Goal: Task Accomplishment & Management: Manage account settings

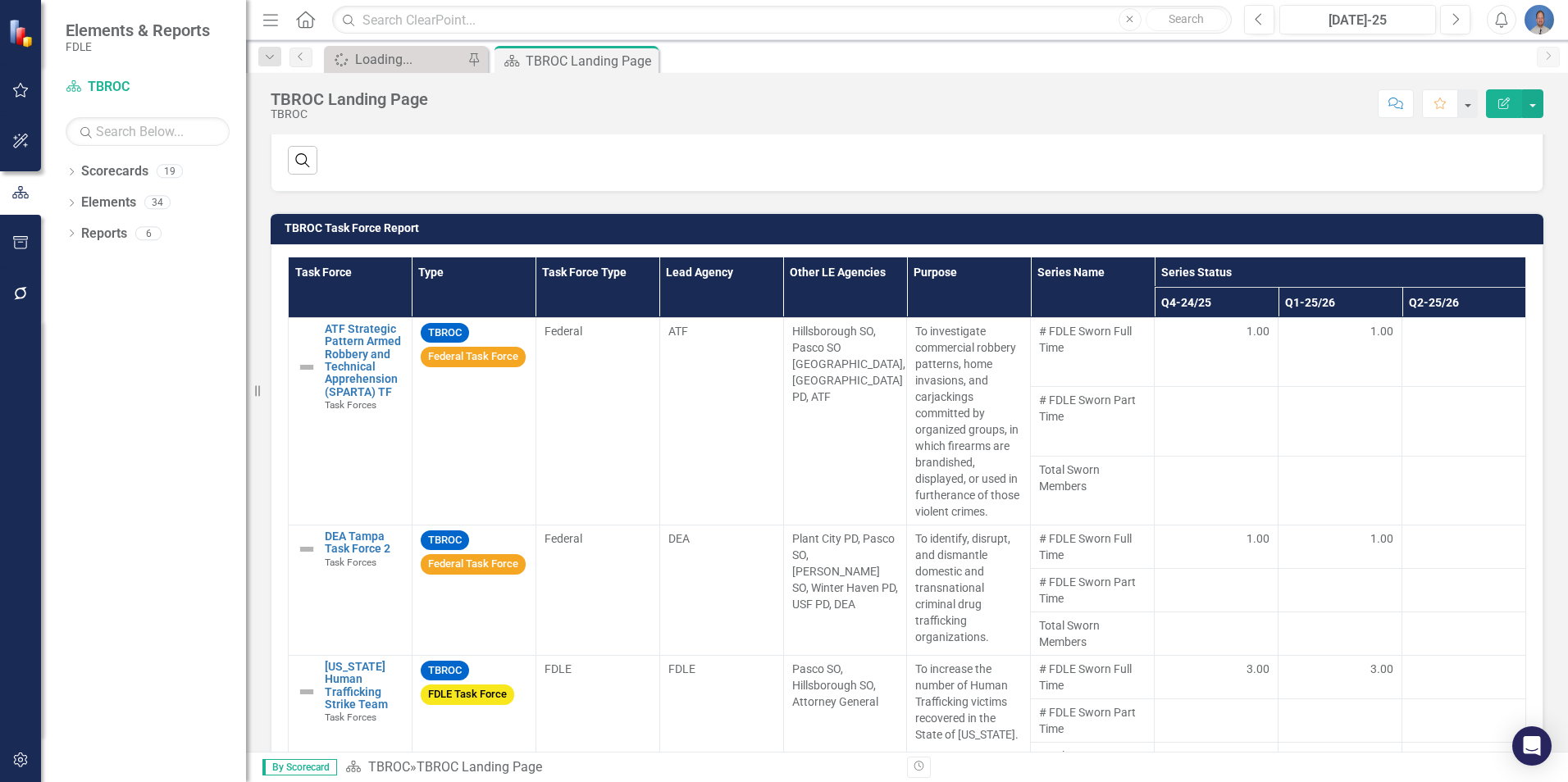
scroll to position [1607, 0]
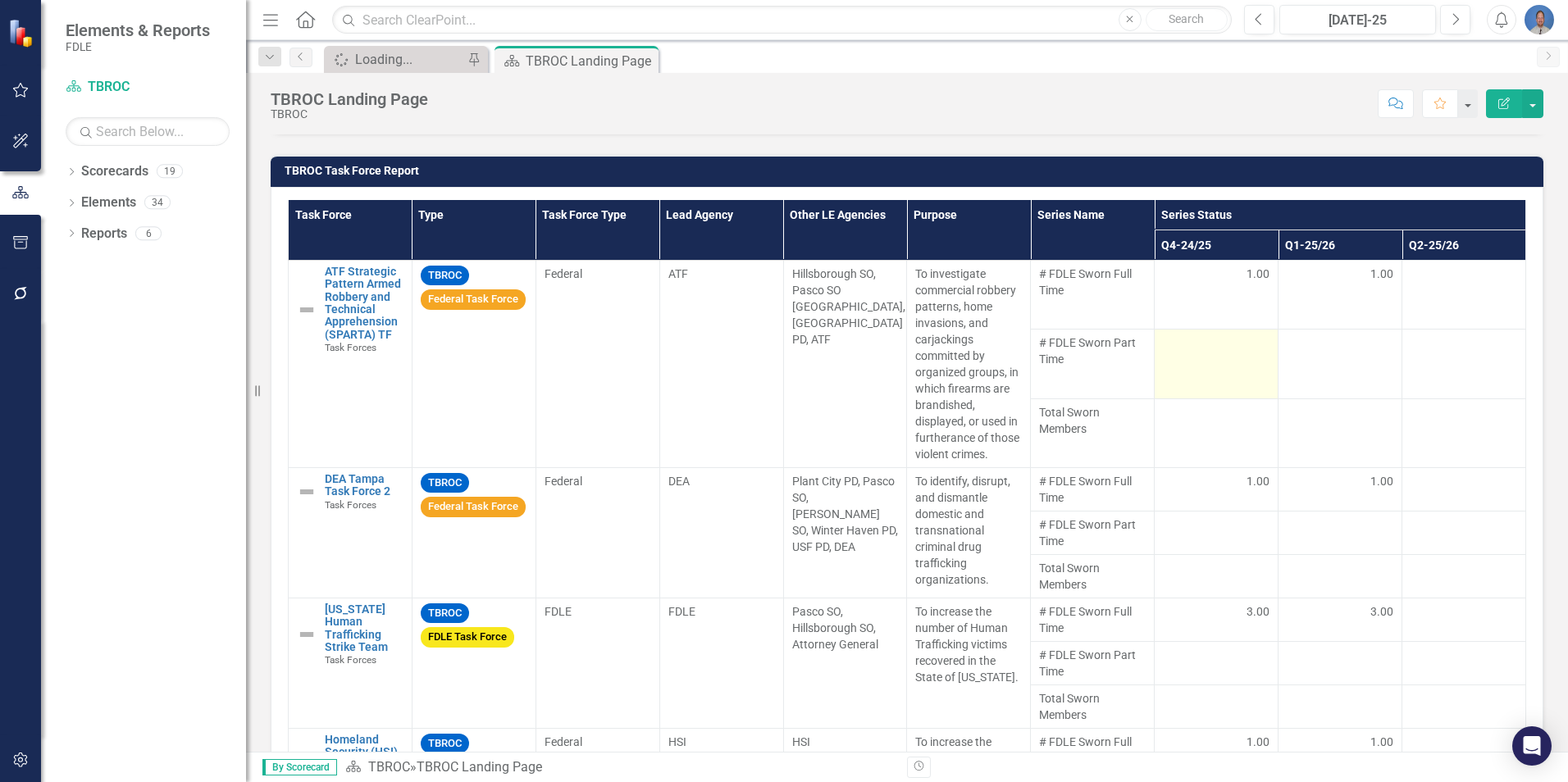
click at [1233, 372] on td at bounding box center [1216, 365] width 124 height 69
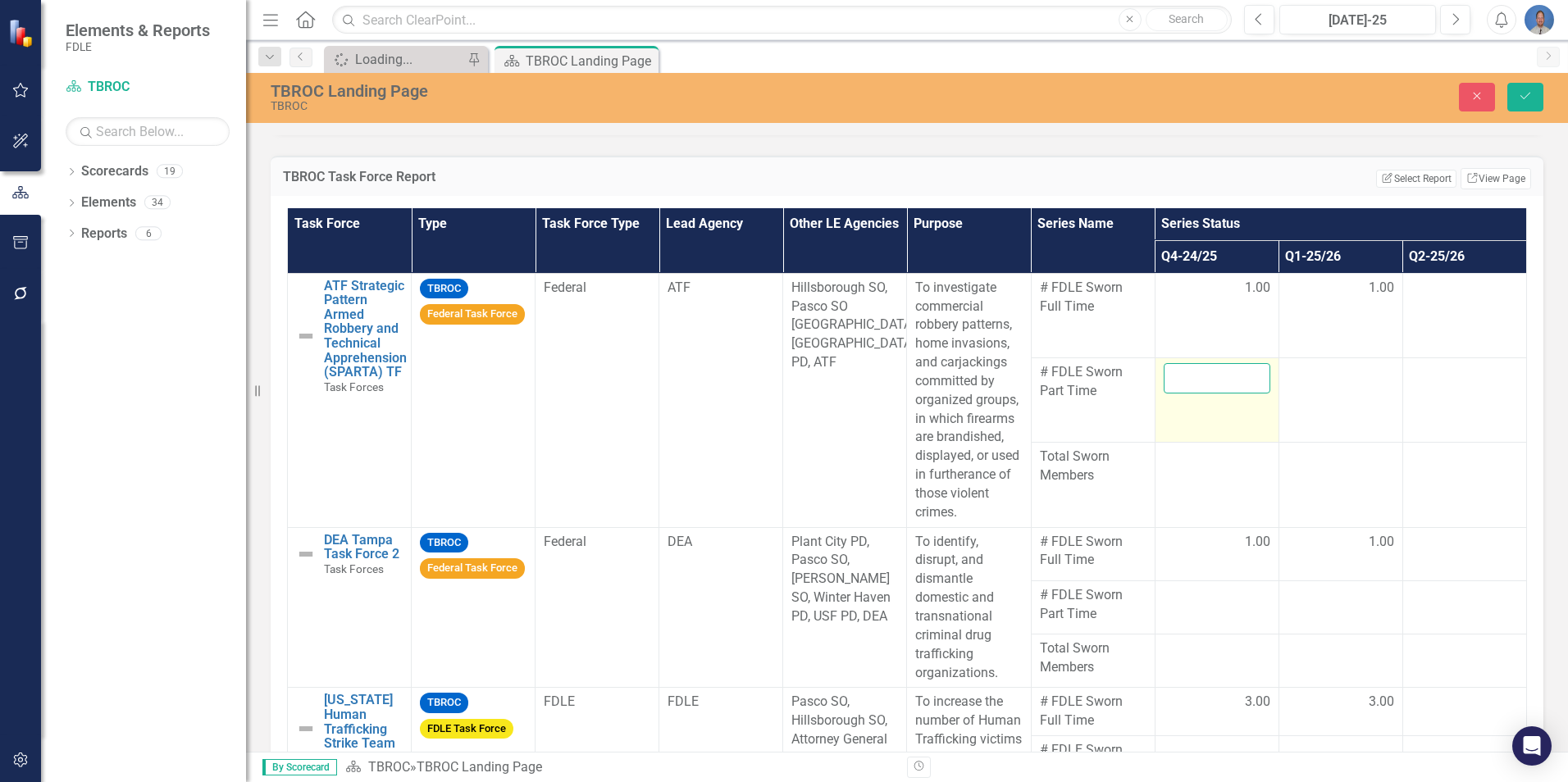
click at [1194, 394] on input "number" at bounding box center [1217, 378] width 107 height 30
type input "0"
click at [1225, 501] on td at bounding box center [1216, 485] width 124 height 85
click at [1237, 498] on td at bounding box center [1216, 485] width 124 height 85
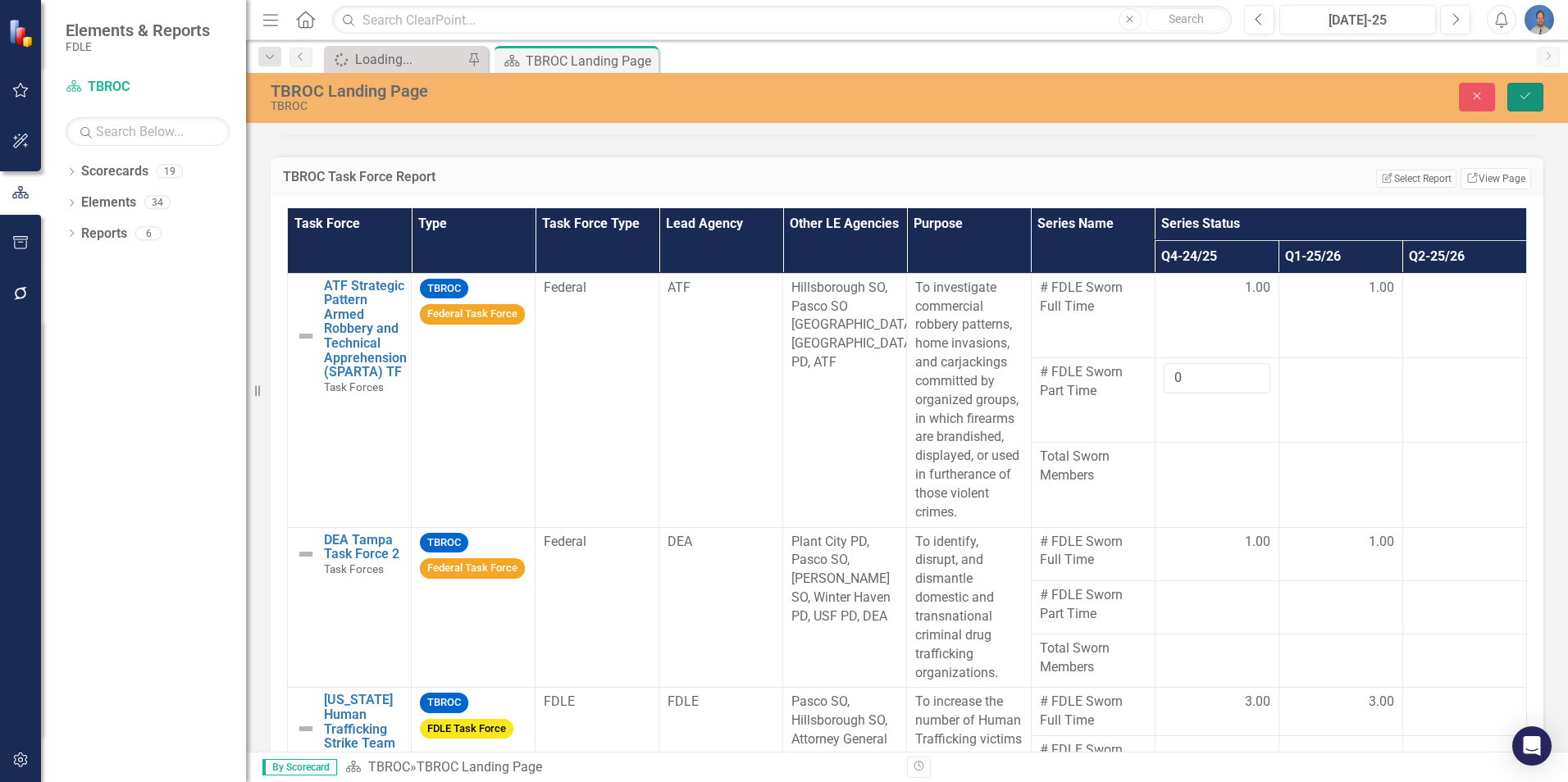
click at [1523, 95] on icon "Save" at bounding box center [1526, 95] width 15 height 11
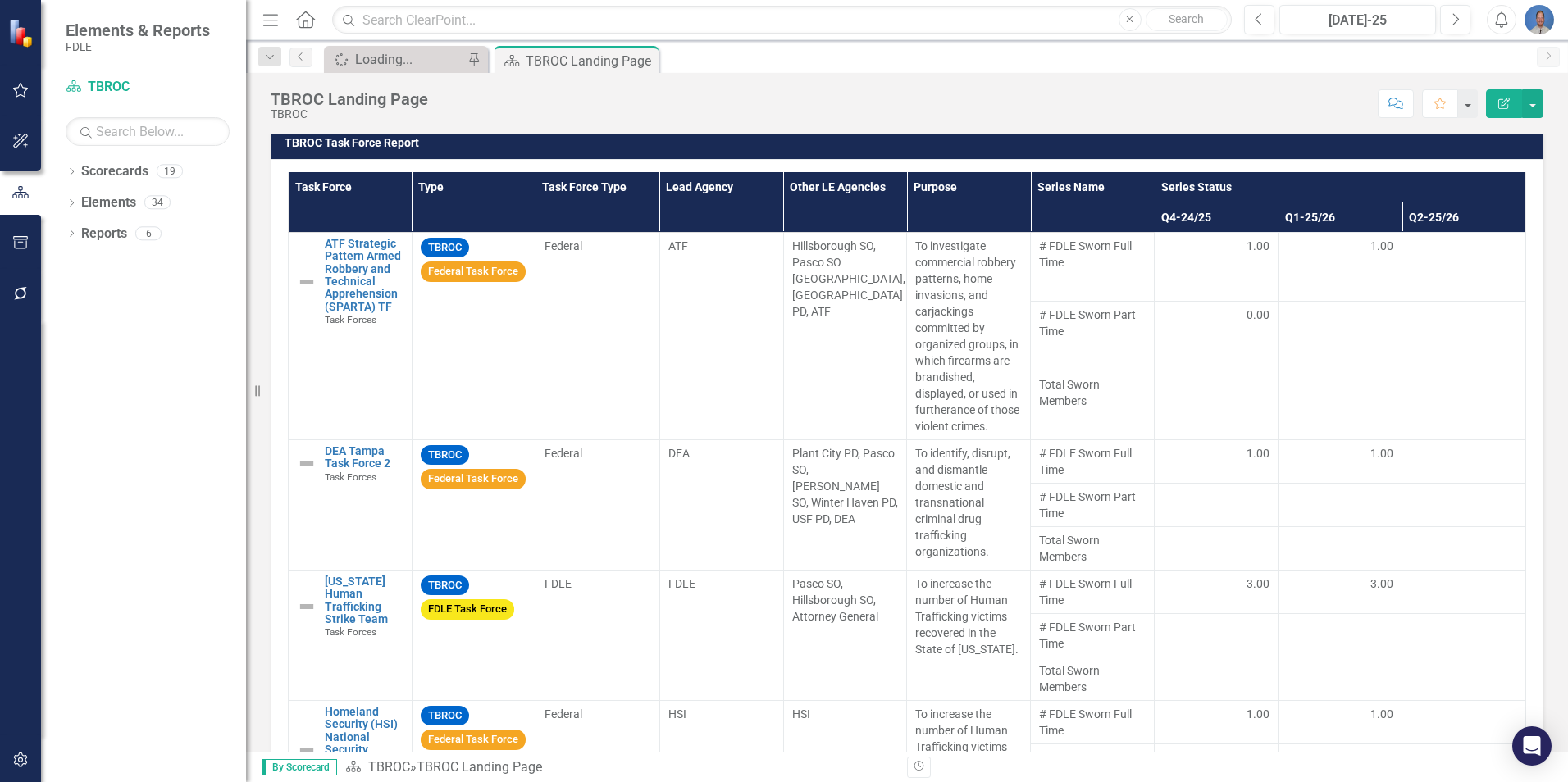
scroll to position [1646, 0]
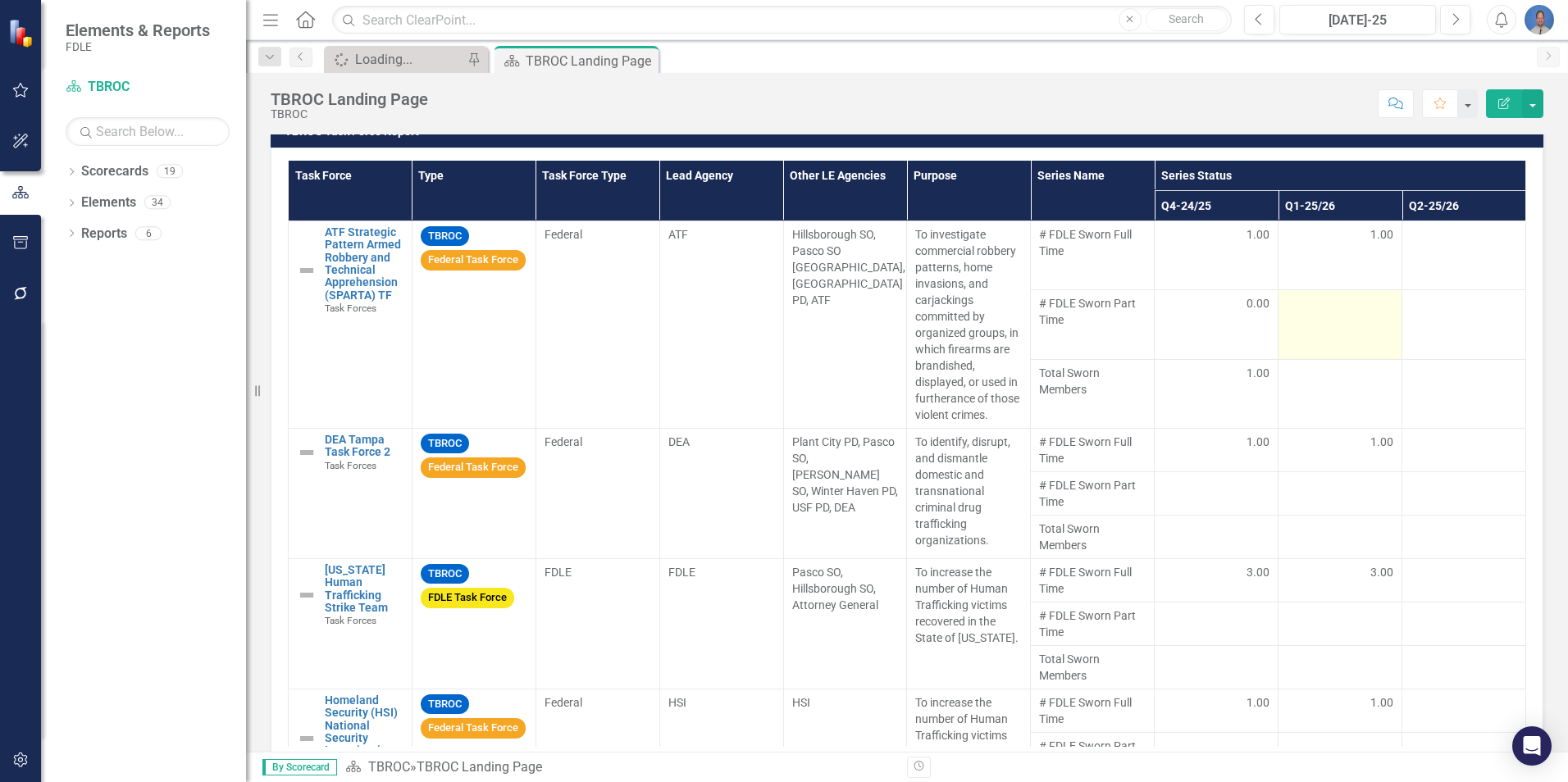
click at [1338, 315] on div at bounding box center [1340, 305] width 107 height 20
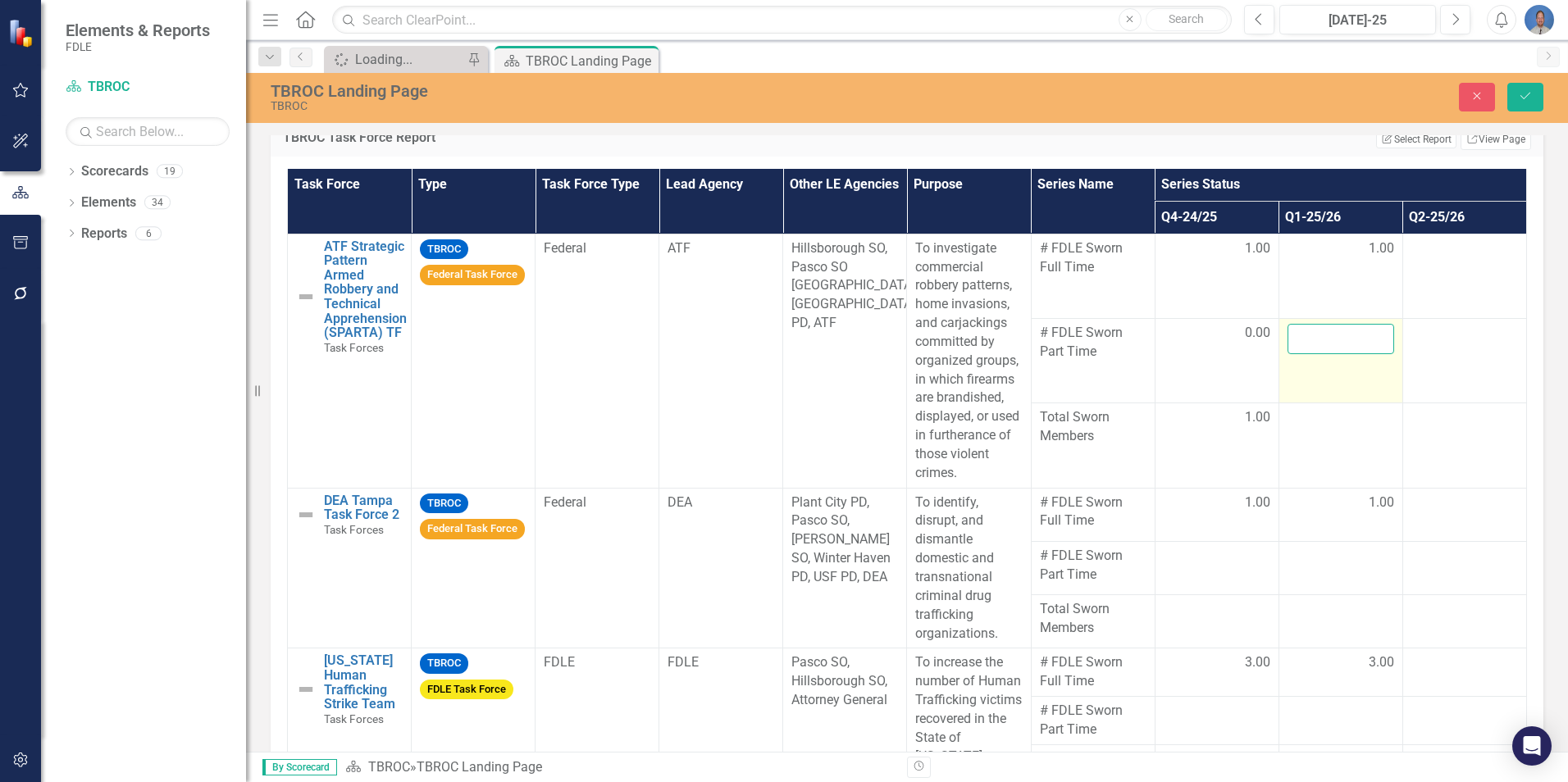
click at [1316, 354] on input "number" at bounding box center [1341, 339] width 107 height 30
type input "0"
click at [1528, 96] on icon "Save" at bounding box center [1526, 95] width 15 height 11
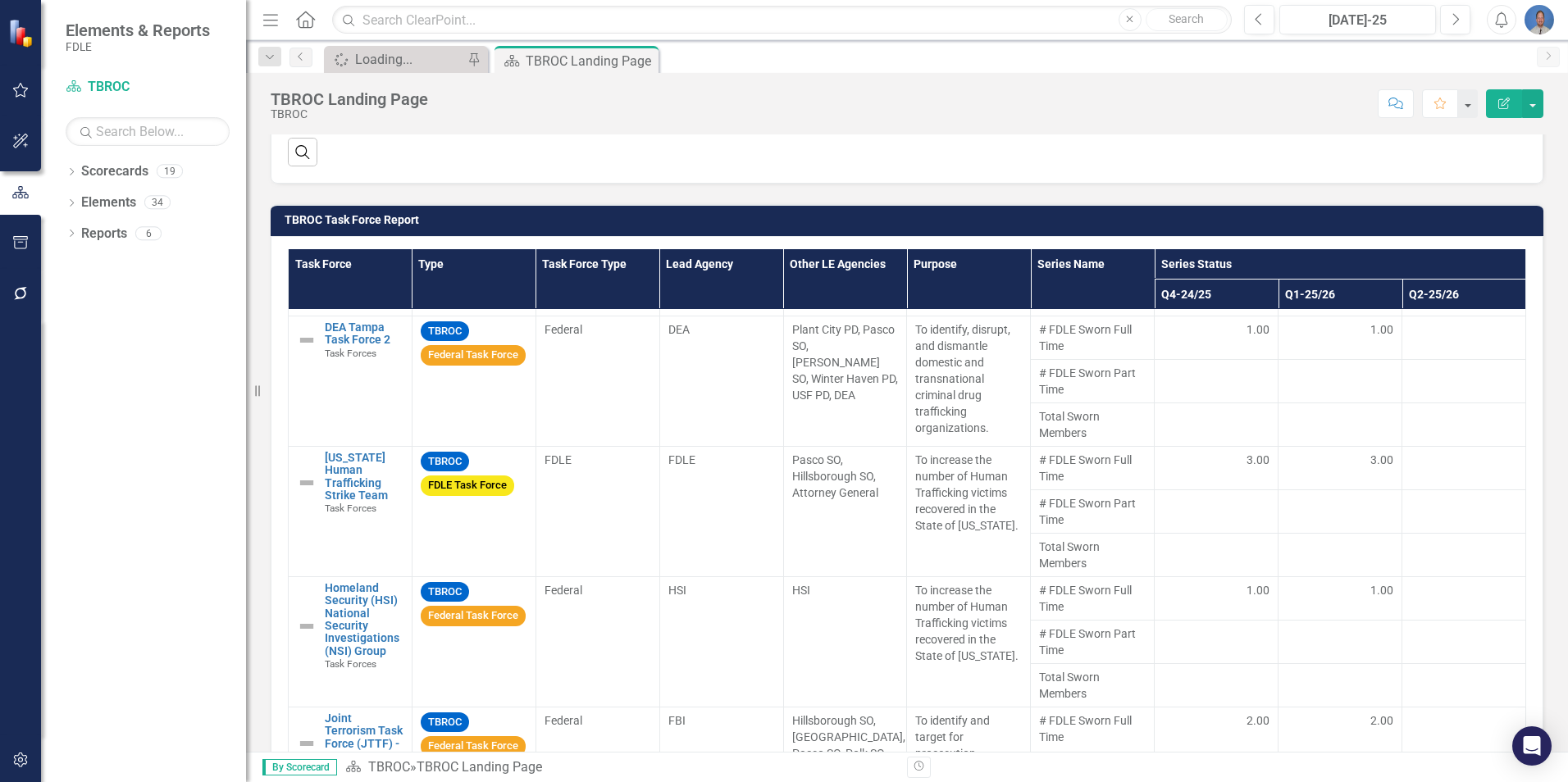
scroll to position [82, 0]
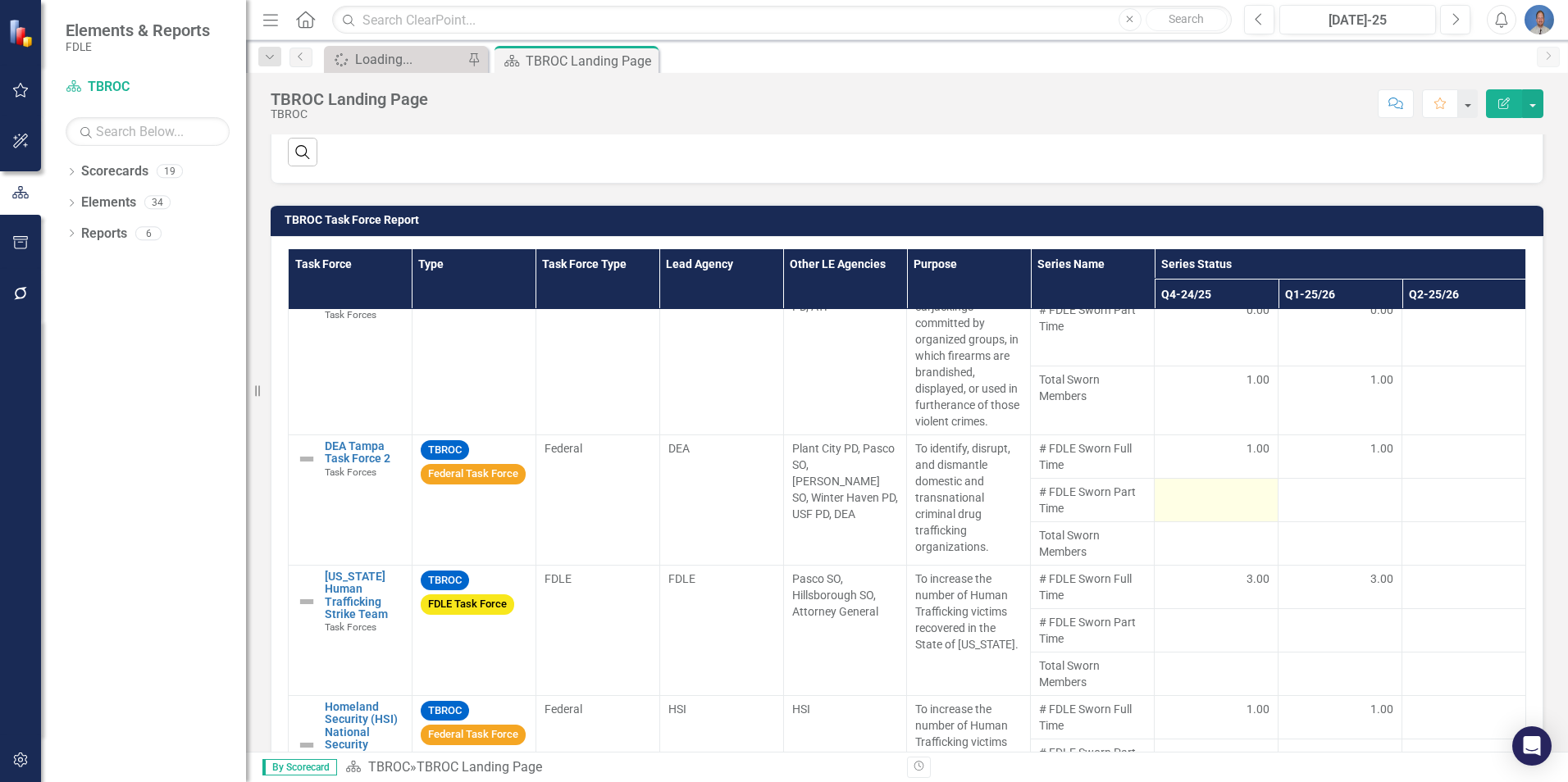
click at [1228, 503] on div at bounding box center [1216, 494] width 107 height 20
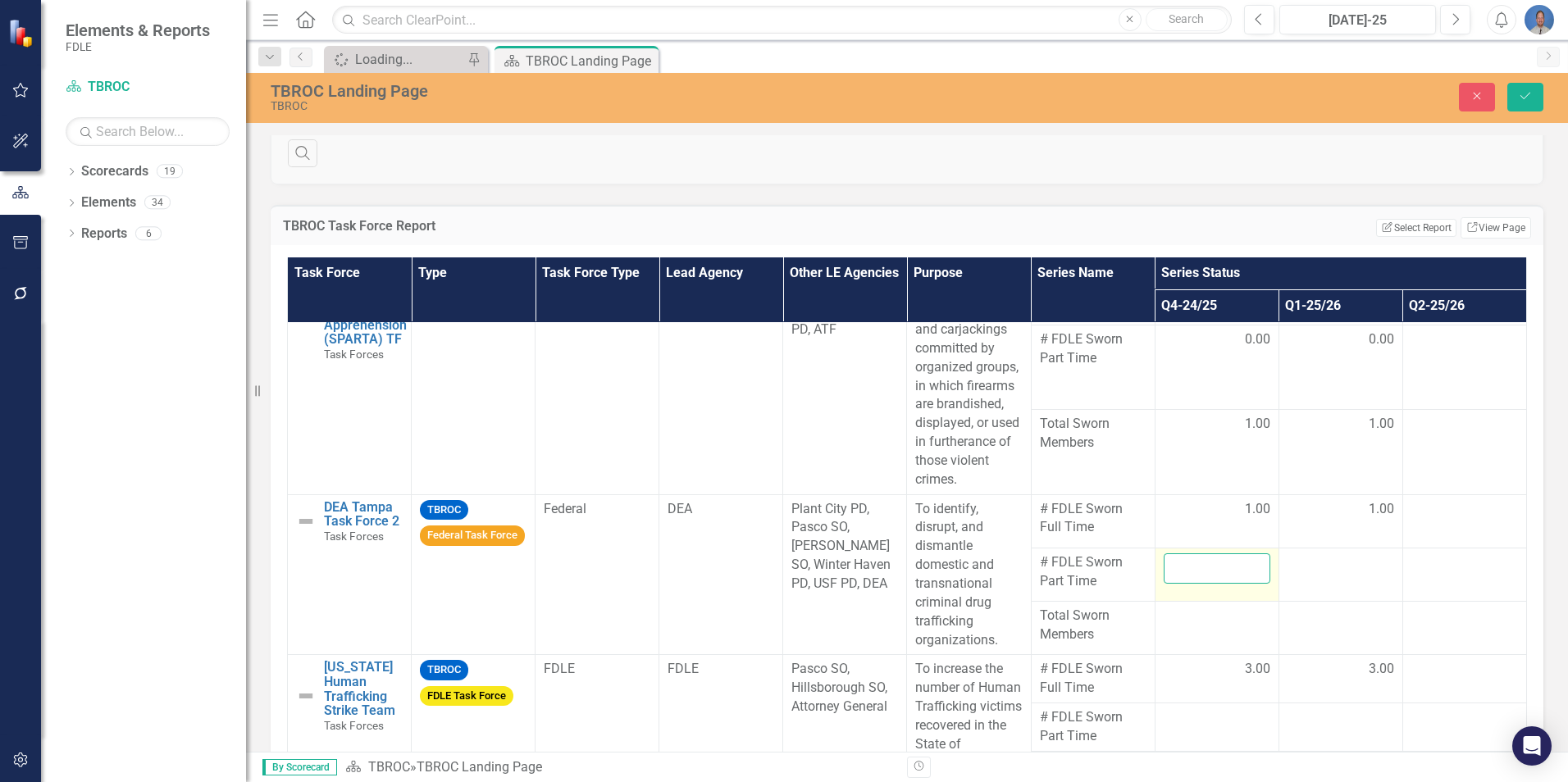
click at [1183, 584] on input "number" at bounding box center [1217, 568] width 107 height 30
type input "0"
click at [1332, 573] on div at bounding box center [1341, 563] width 107 height 20
click at [1325, 584] on input "number" at bounding box center [1341, 568] width 107 height 30
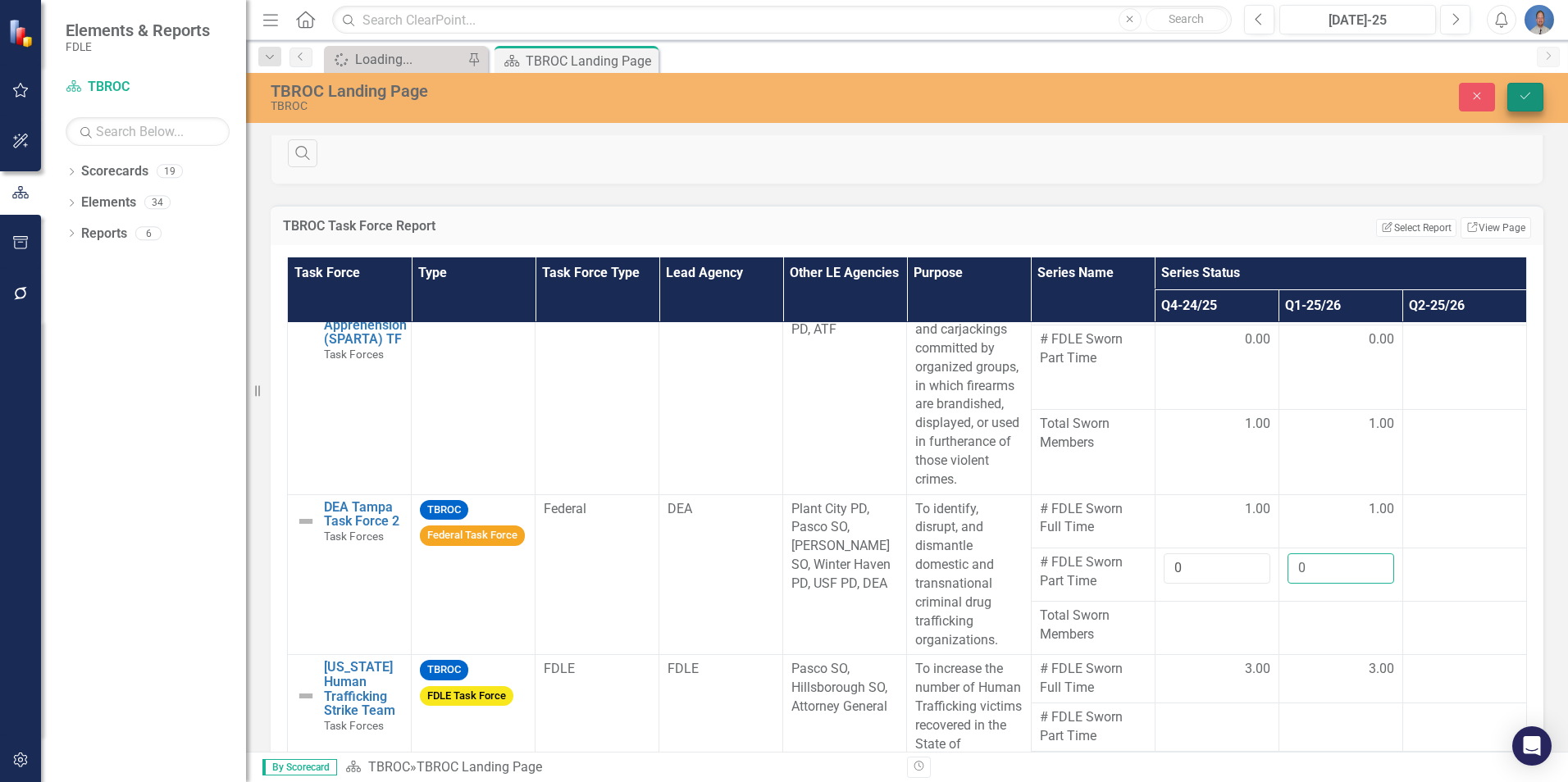
type input "0"
click at [1519, 95] on icon "Save" at bounding box center [1526, 95] width 15 height 11
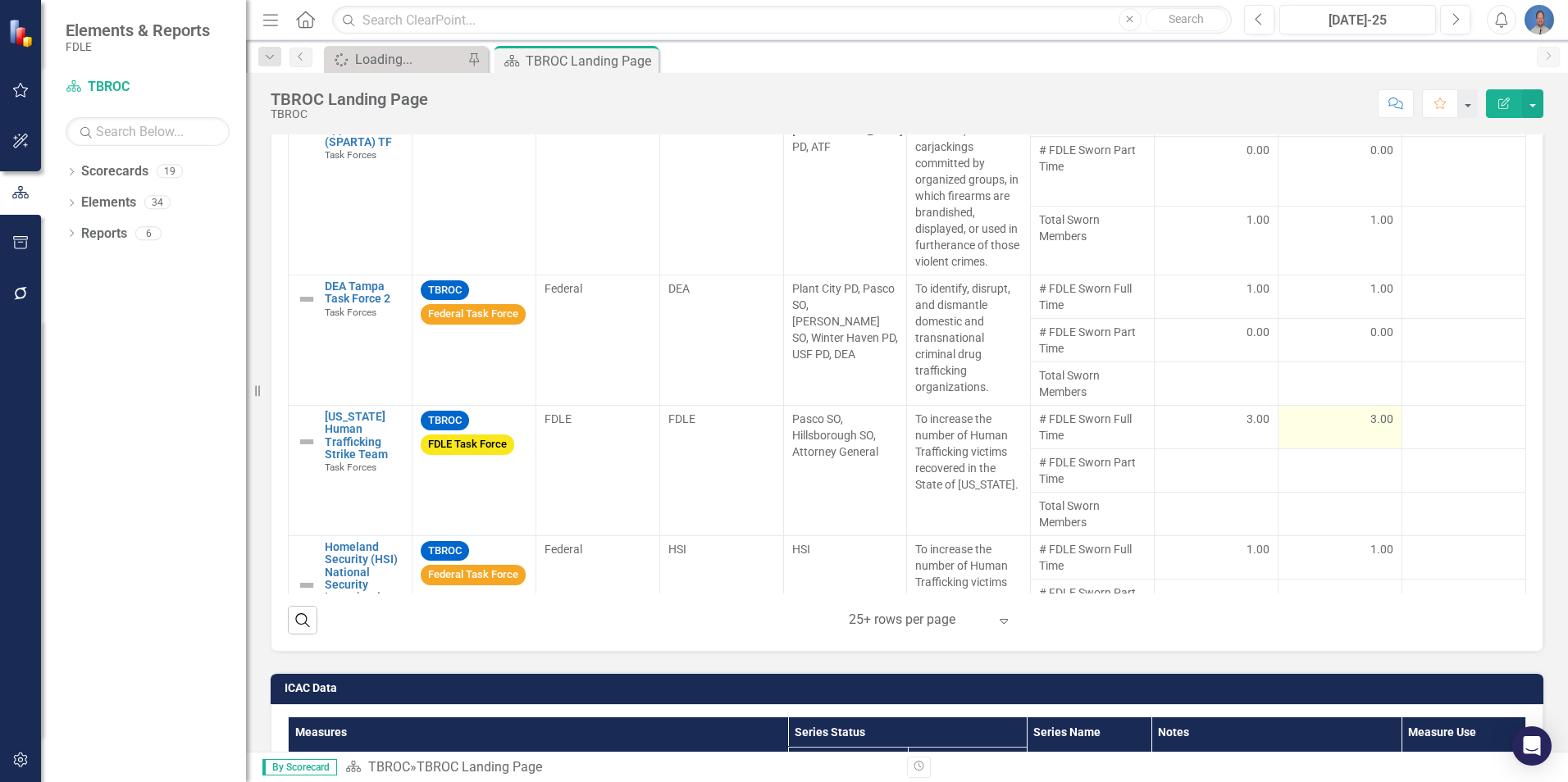
scroll to position [1806, 0]
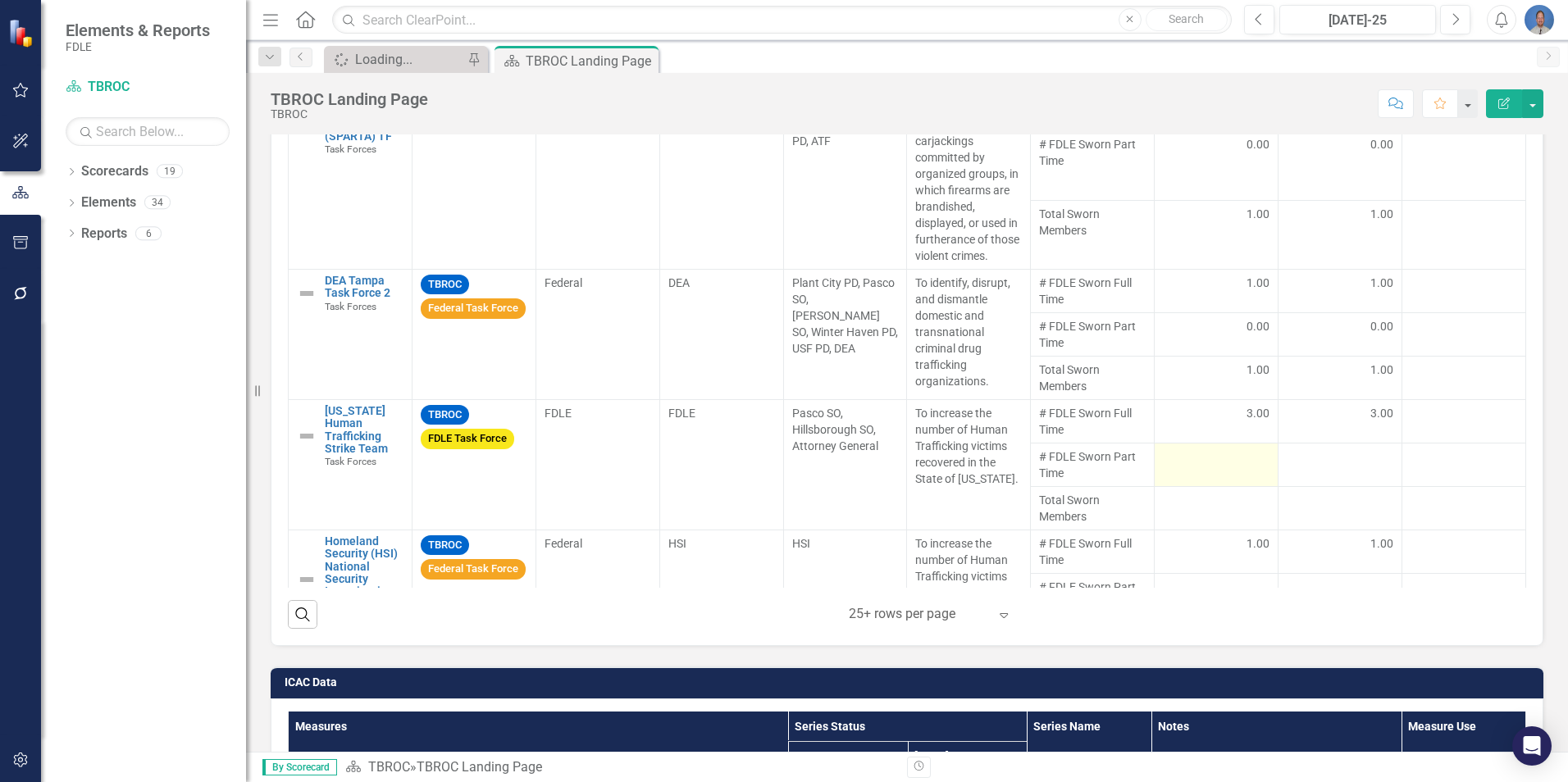
click at [1218, 469] on div at bounding box center [1216, 458] width 107 height 20
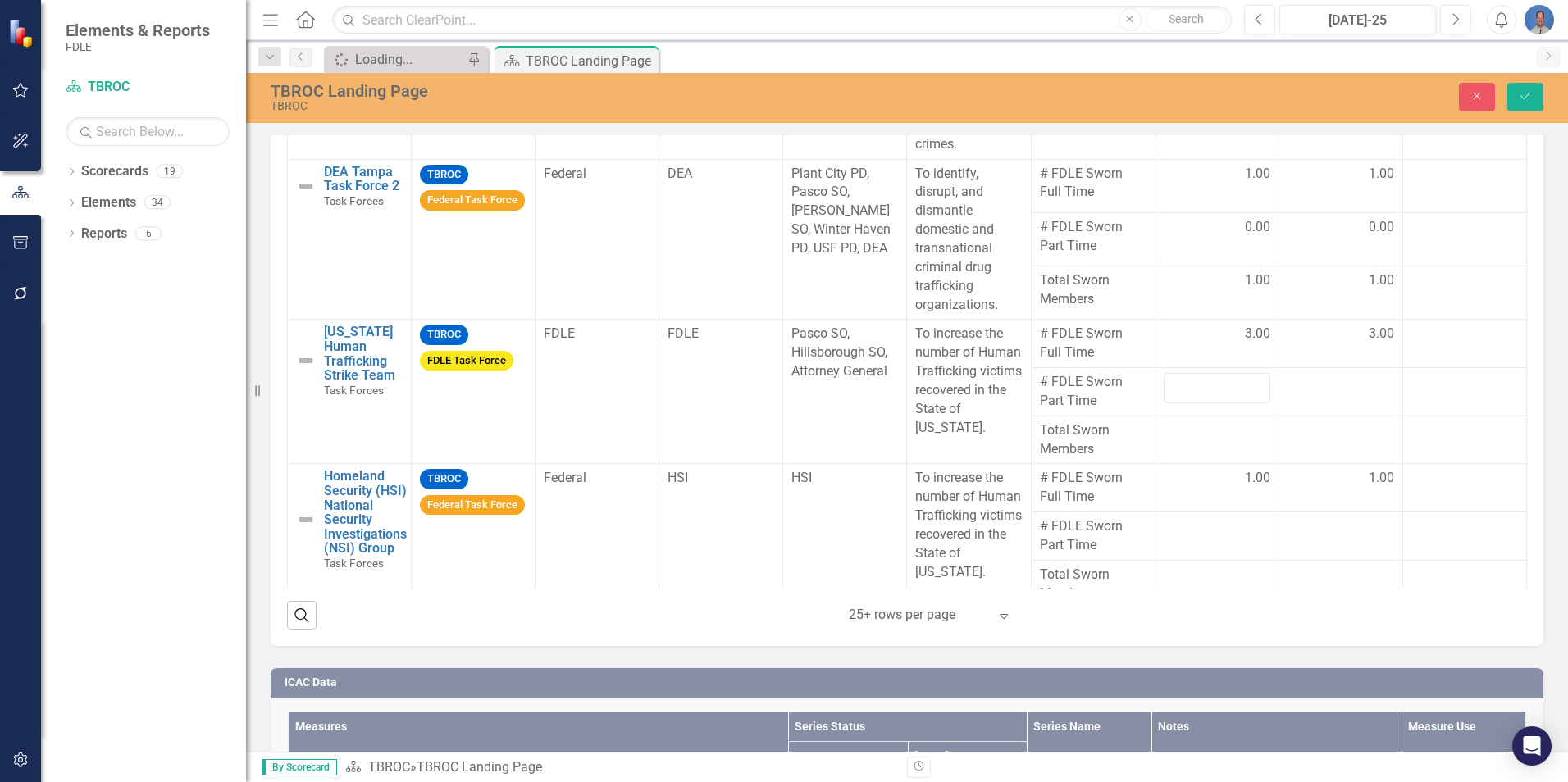
scroll to position [164, 0]
click at [1215, 402] on input "number" at bounding box center [1217, 386] width 107 height 30
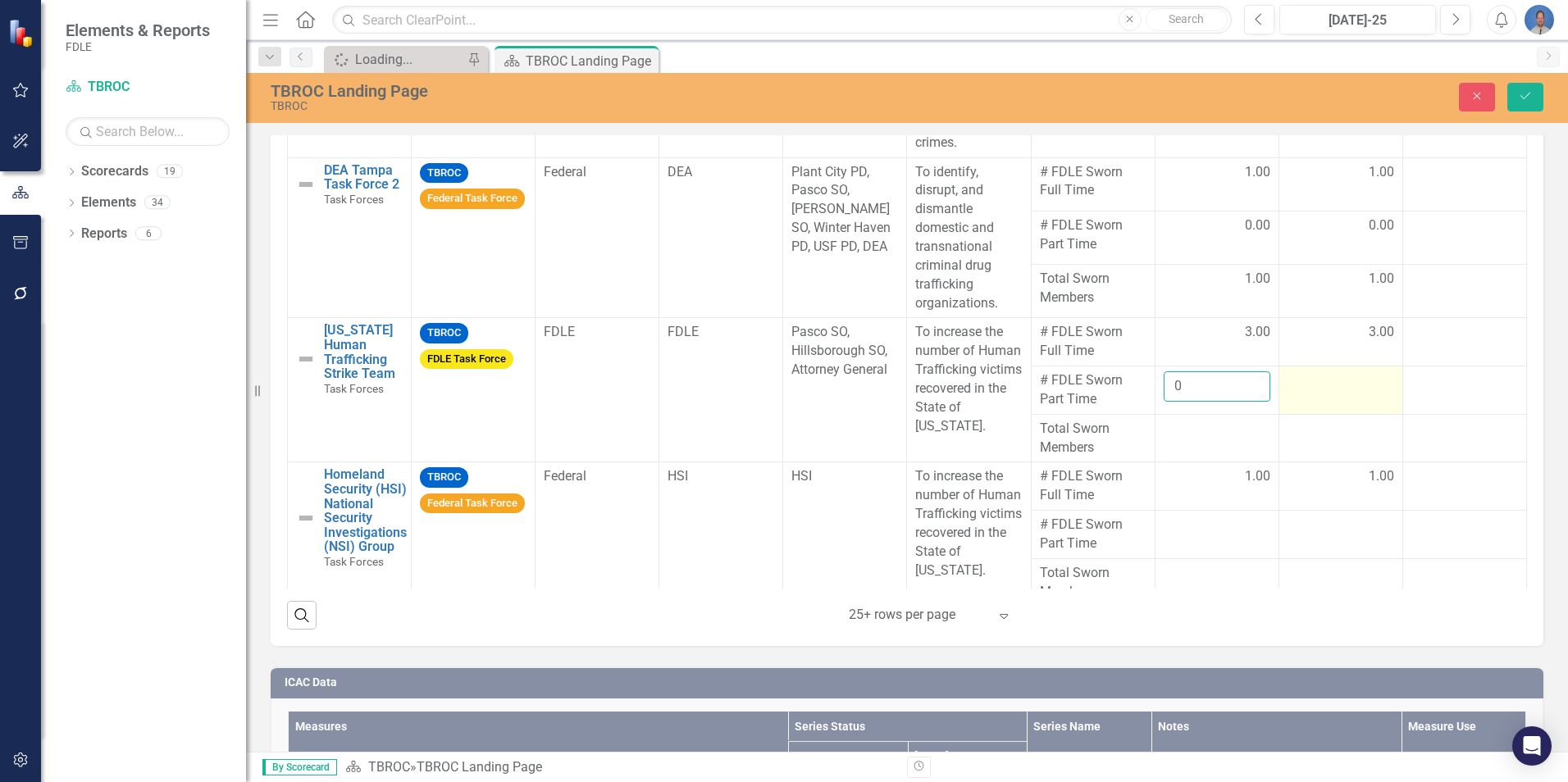
type input "0"
click at [1314, 391] on div at bounding box center [1341, 381] width 107 height 20
click at [1332, 402] on input "number" at bounding box center [1341, 386] width 107 height 30
type input "0"
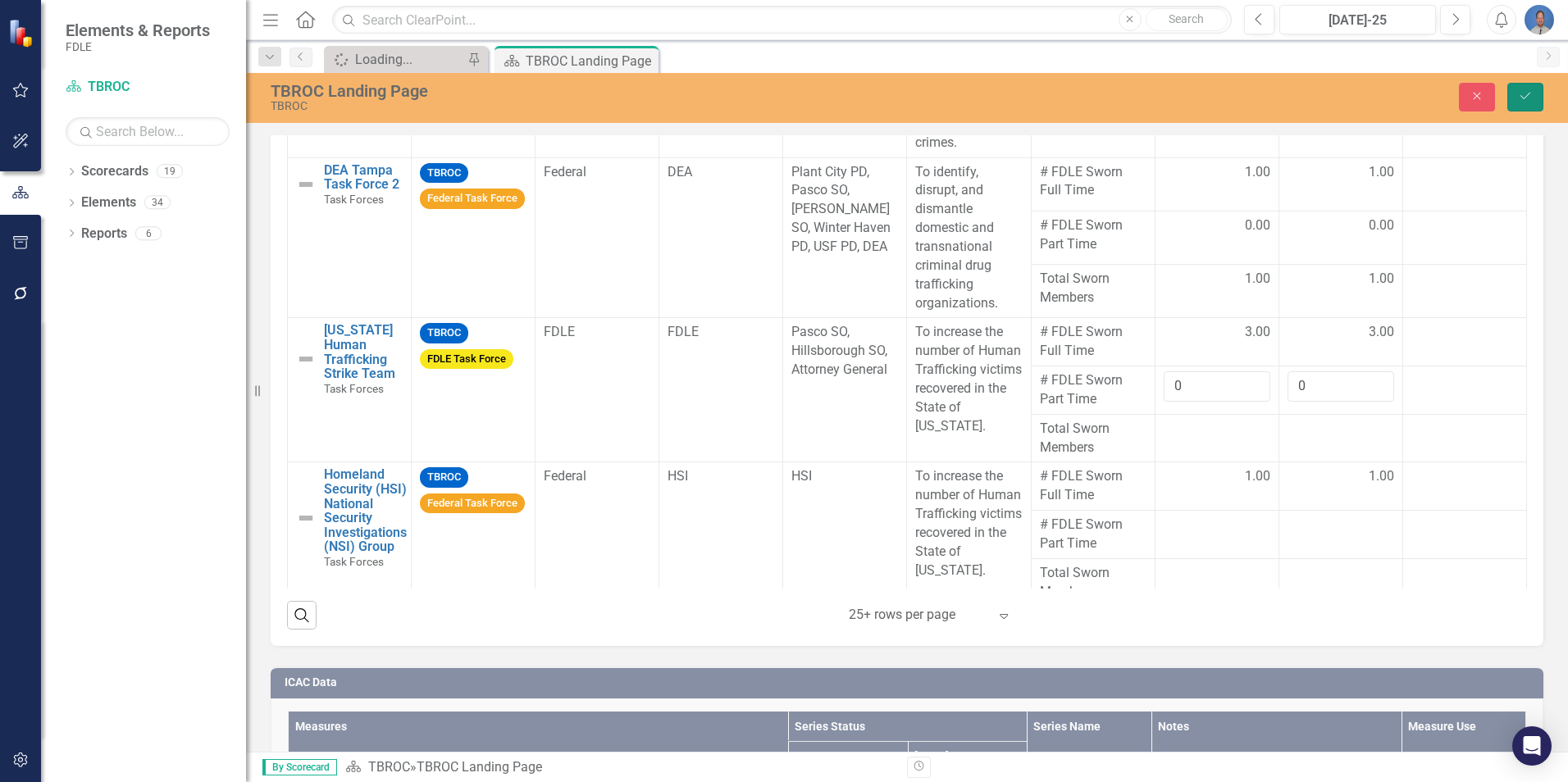
click at [1521, 101] on icon "Save" at bounding box center [1526, 95] width 15 height 11
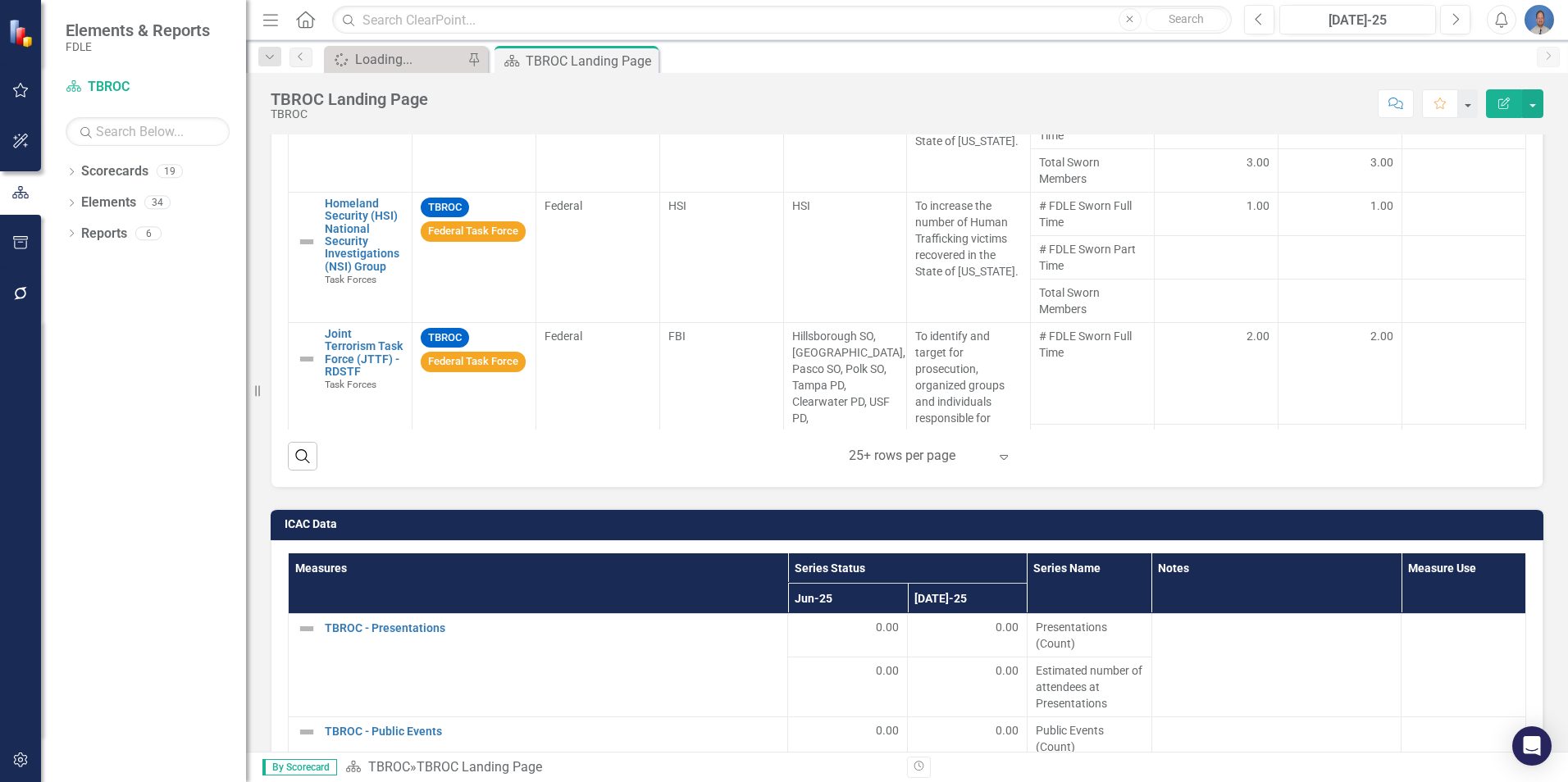
scroll to position [178, 0]
click at [1224, 262] on div at bounding box center [1216, 252] width 107 height 20
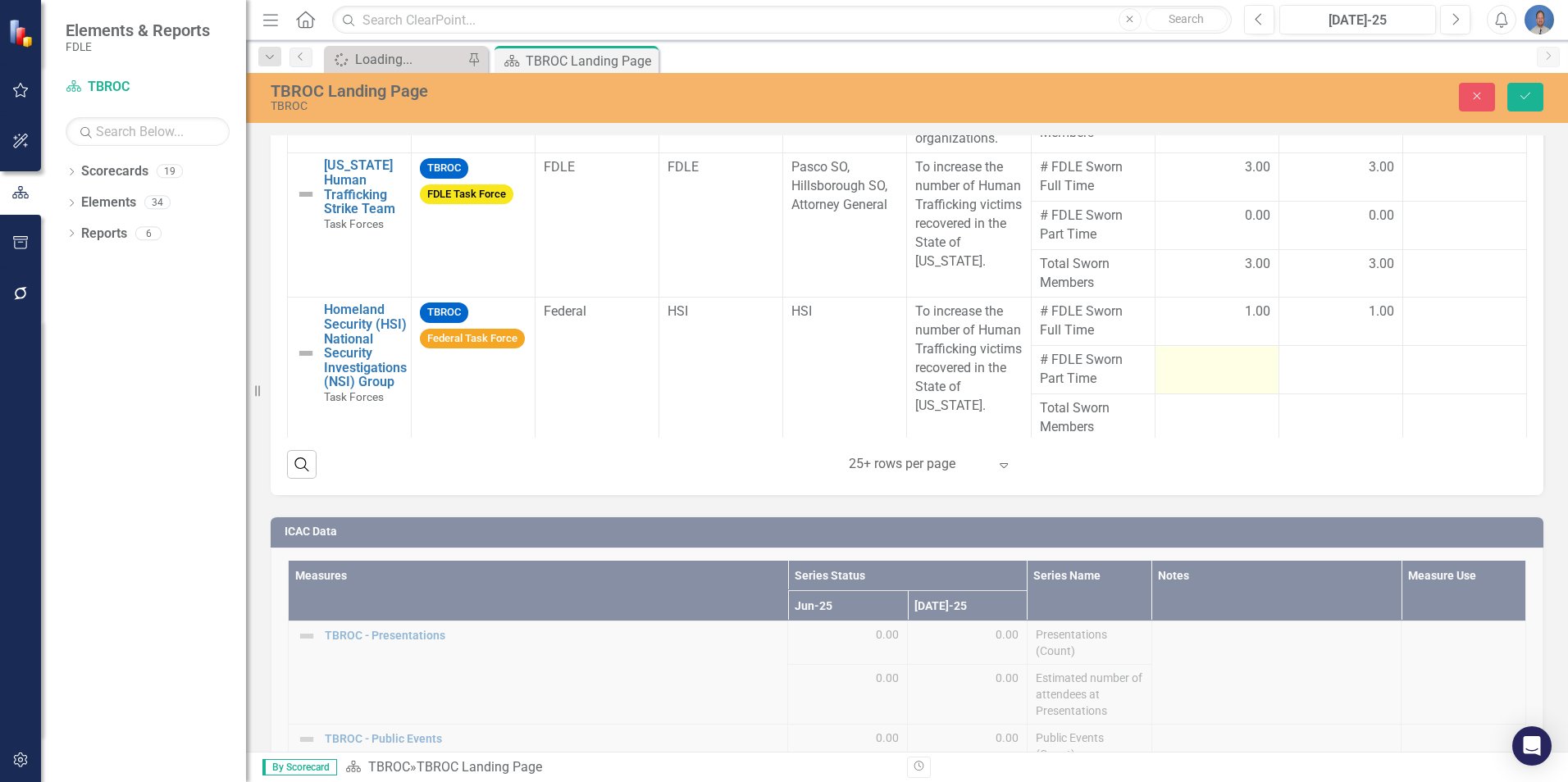
scroll to position [1971, 0]
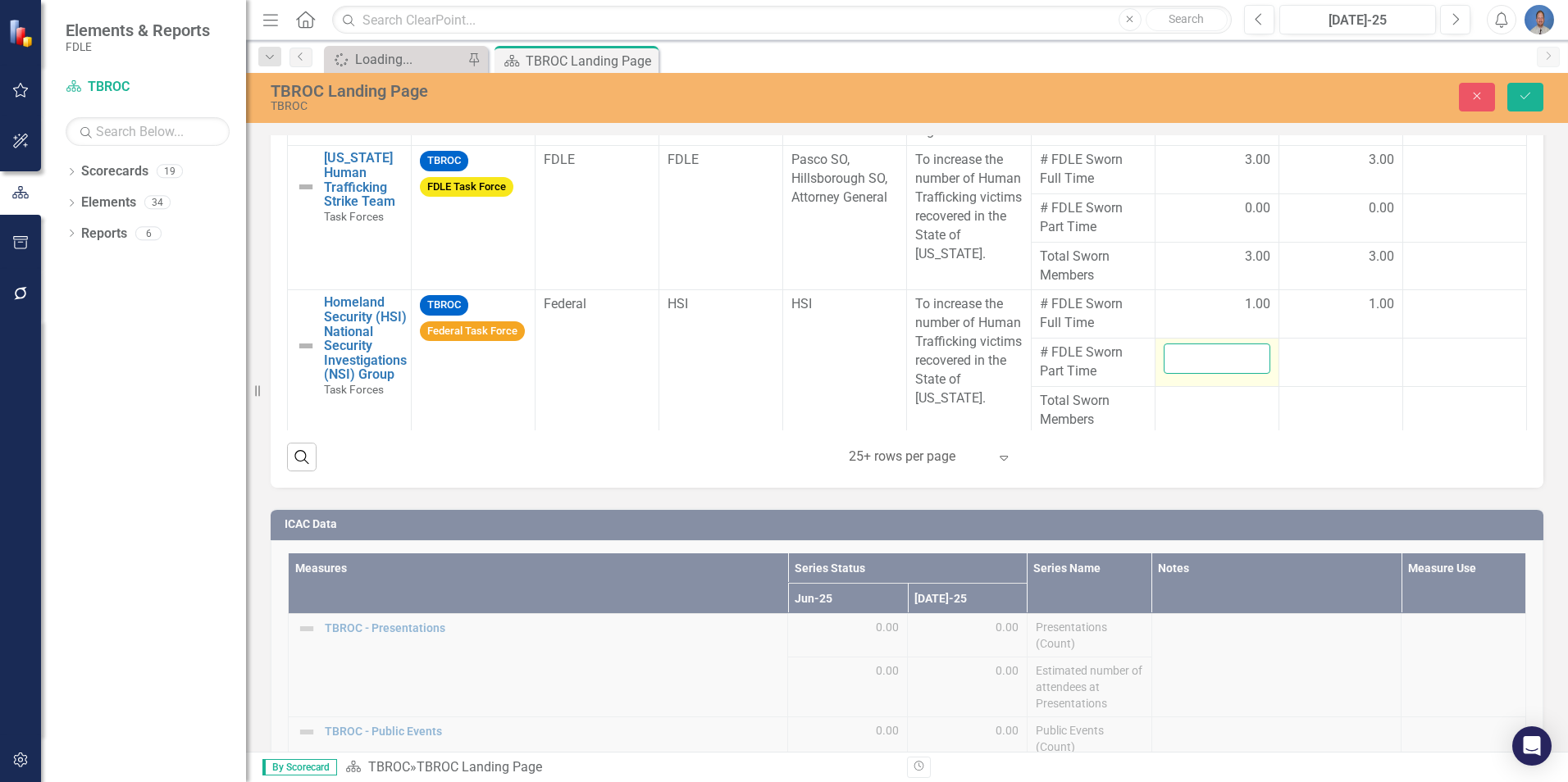
click at [1188, 374] on input "number" at bounding box center [1217, 359] width 107 height 30
type input "0"
click at [1343, 363] on div at bounding box center [1341, 353] width 107 height 20
click at [1323, 374] on input "number" at bounding box center [1341, 359] width 107 height 30
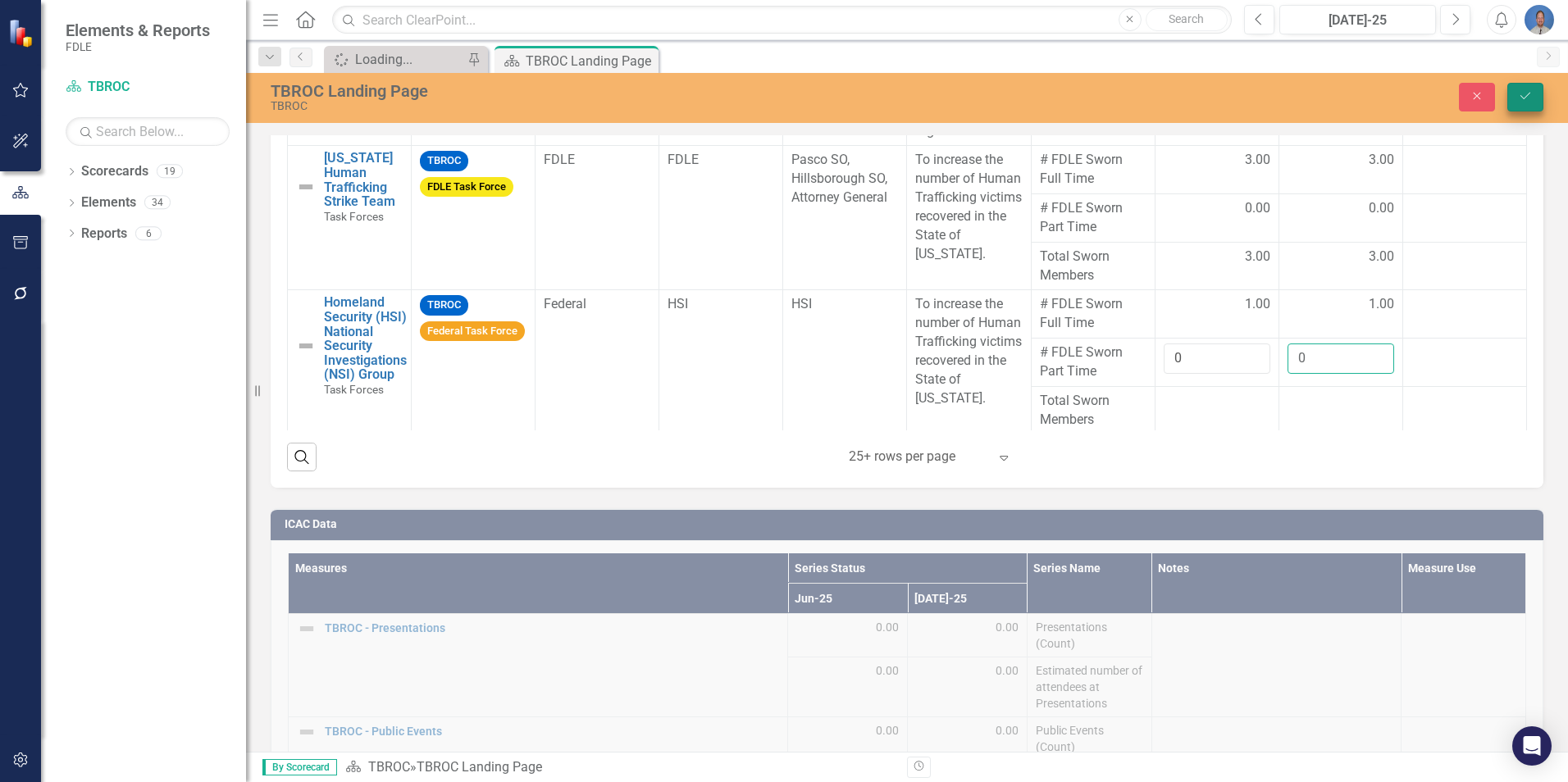
type input "0"
click at [1527, 93] on icon "Save" at bounding box center [1526, 95] width 15 height 11
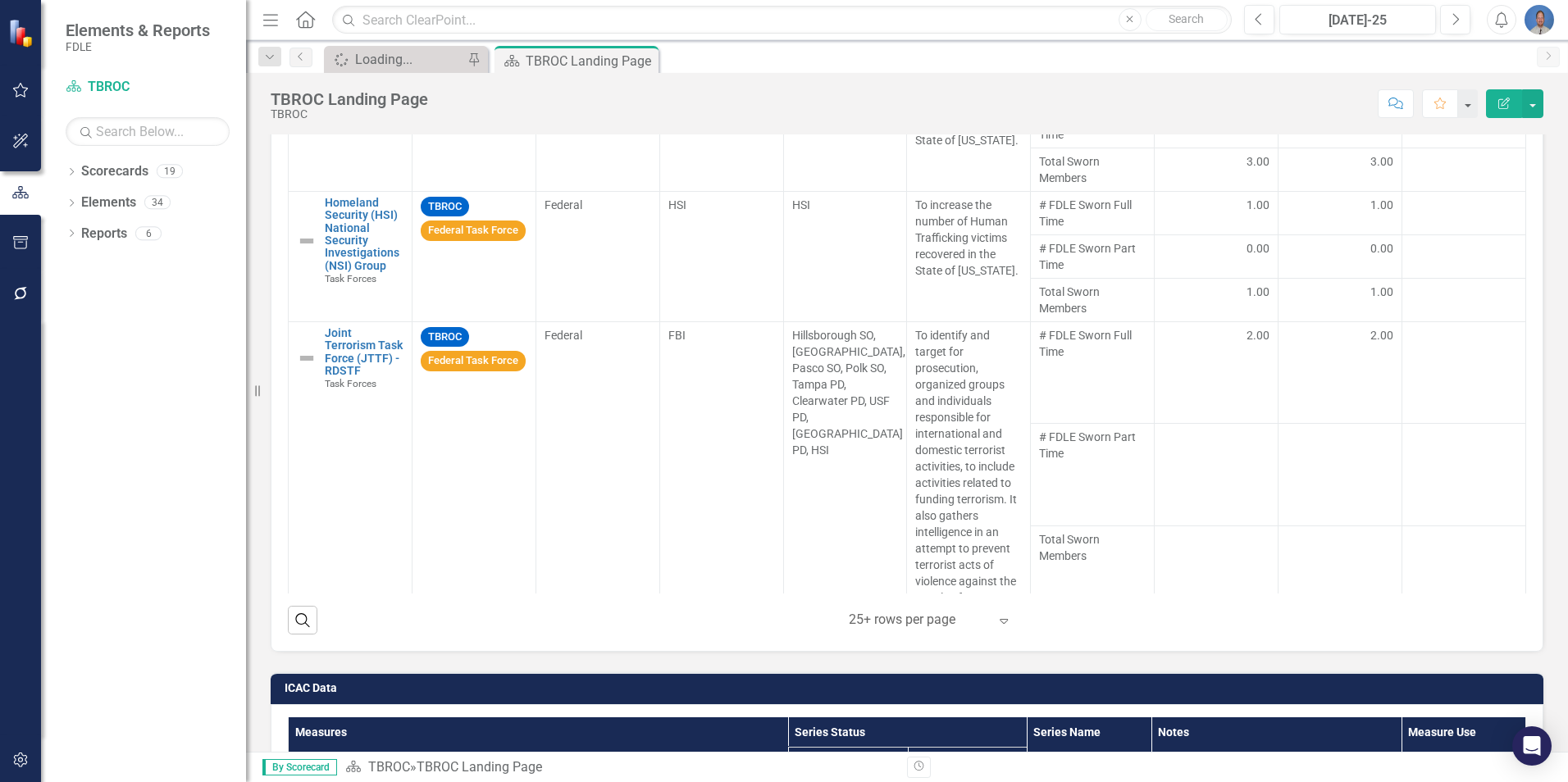
scroll to position [346, 0]
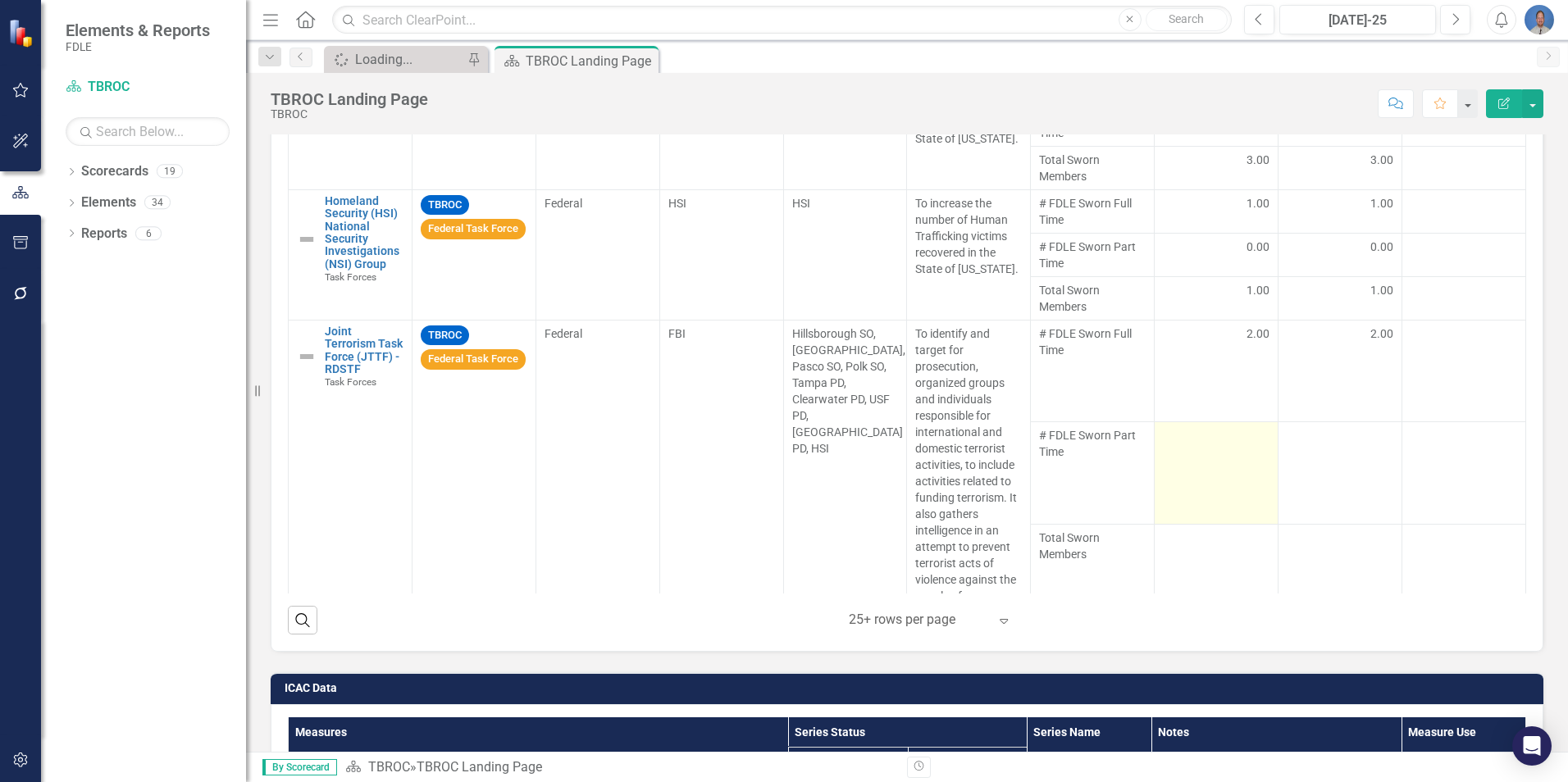
click at [1187, 481] on td at bounding box center [1216, 473] width 124 height 101
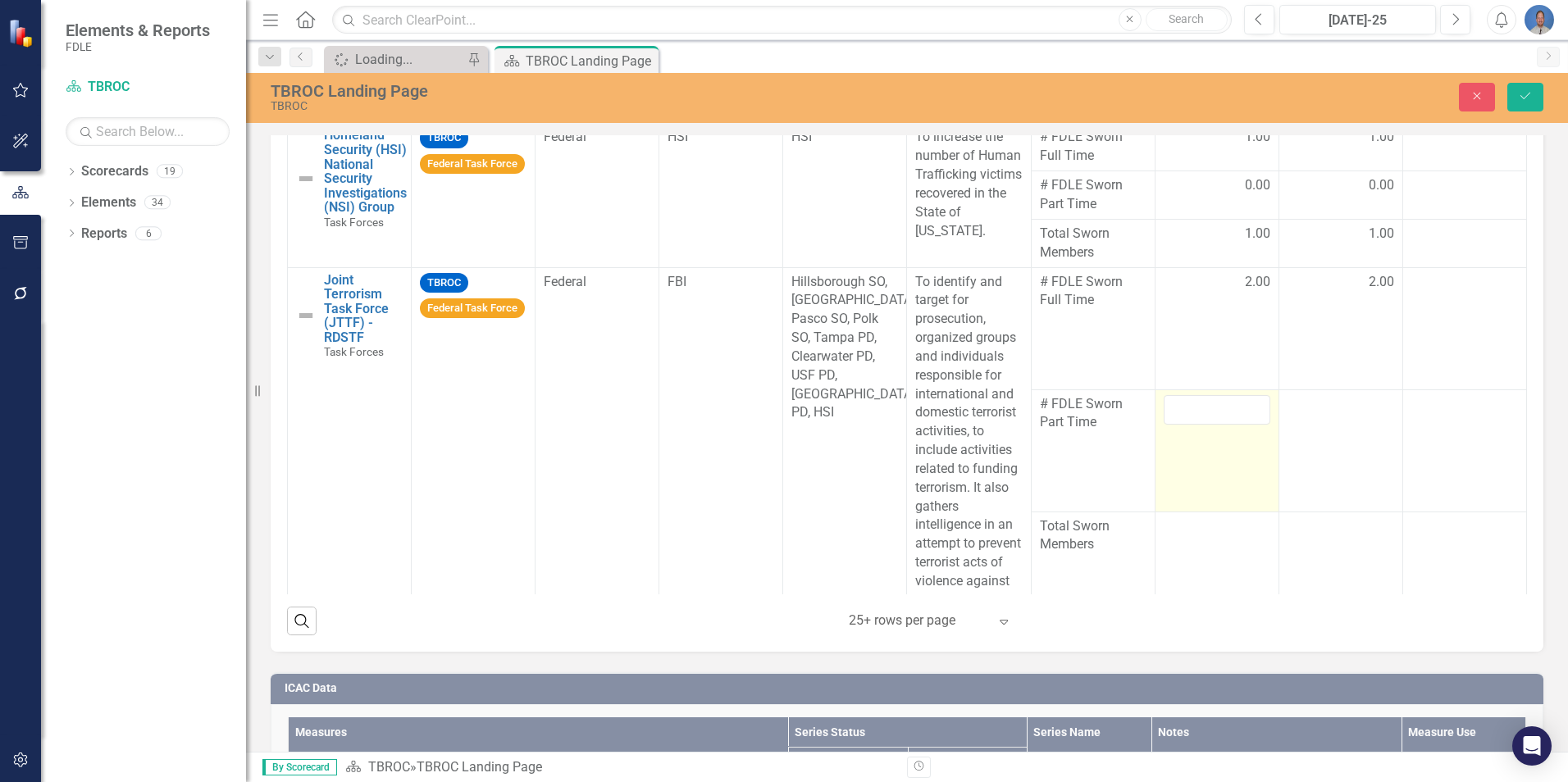
scroll to position [510, 0]
click at [1191, 424] on input "number" at bounding box center [1217, 409] width 107 height 30
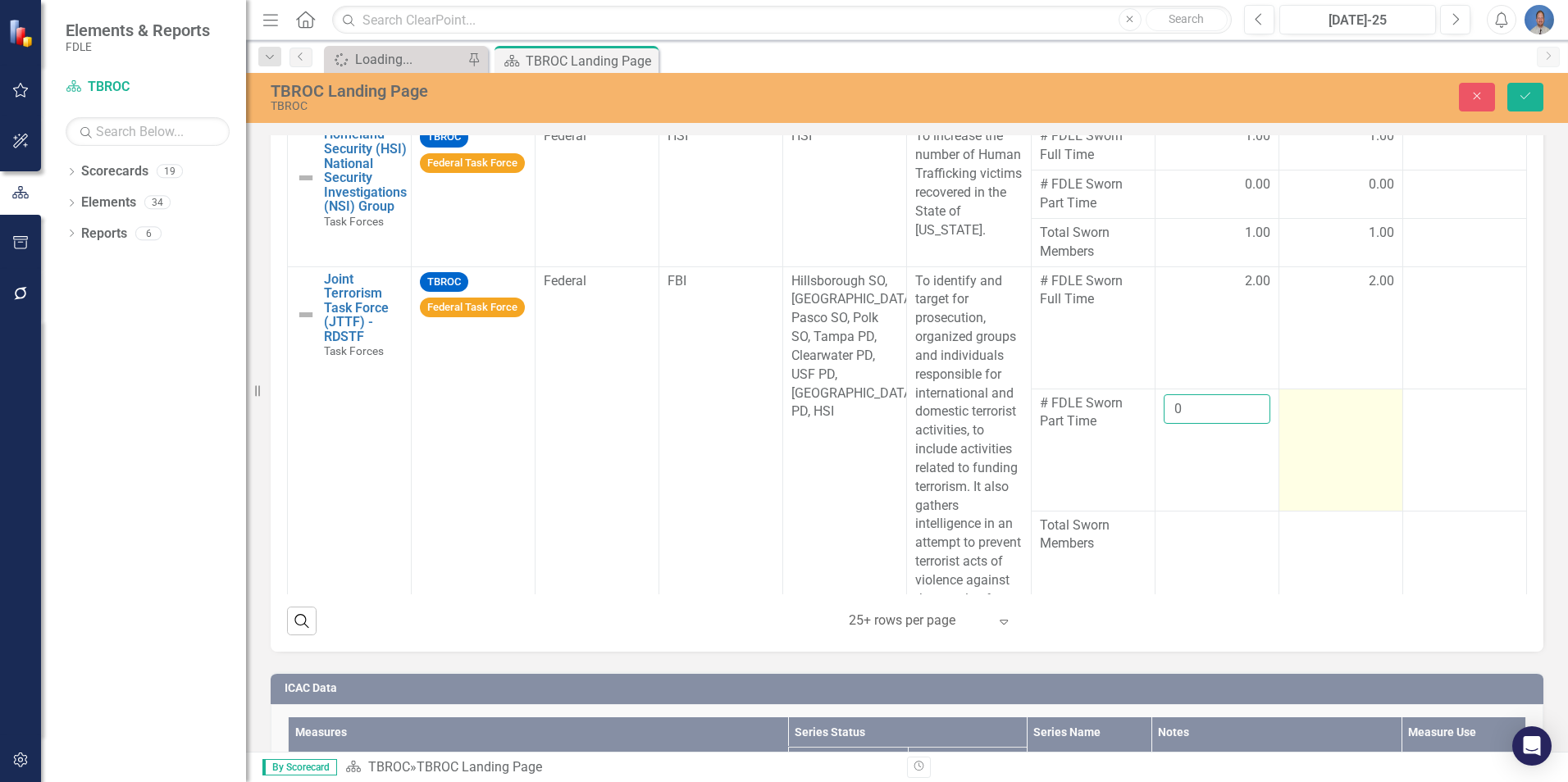
type input "0"
click at [1330, 464] on td at bounding box center [1340, 449] width 124 height 122
click at [1319, 424] on input "number" at bounding box center [1341, 409] width 107 height 30
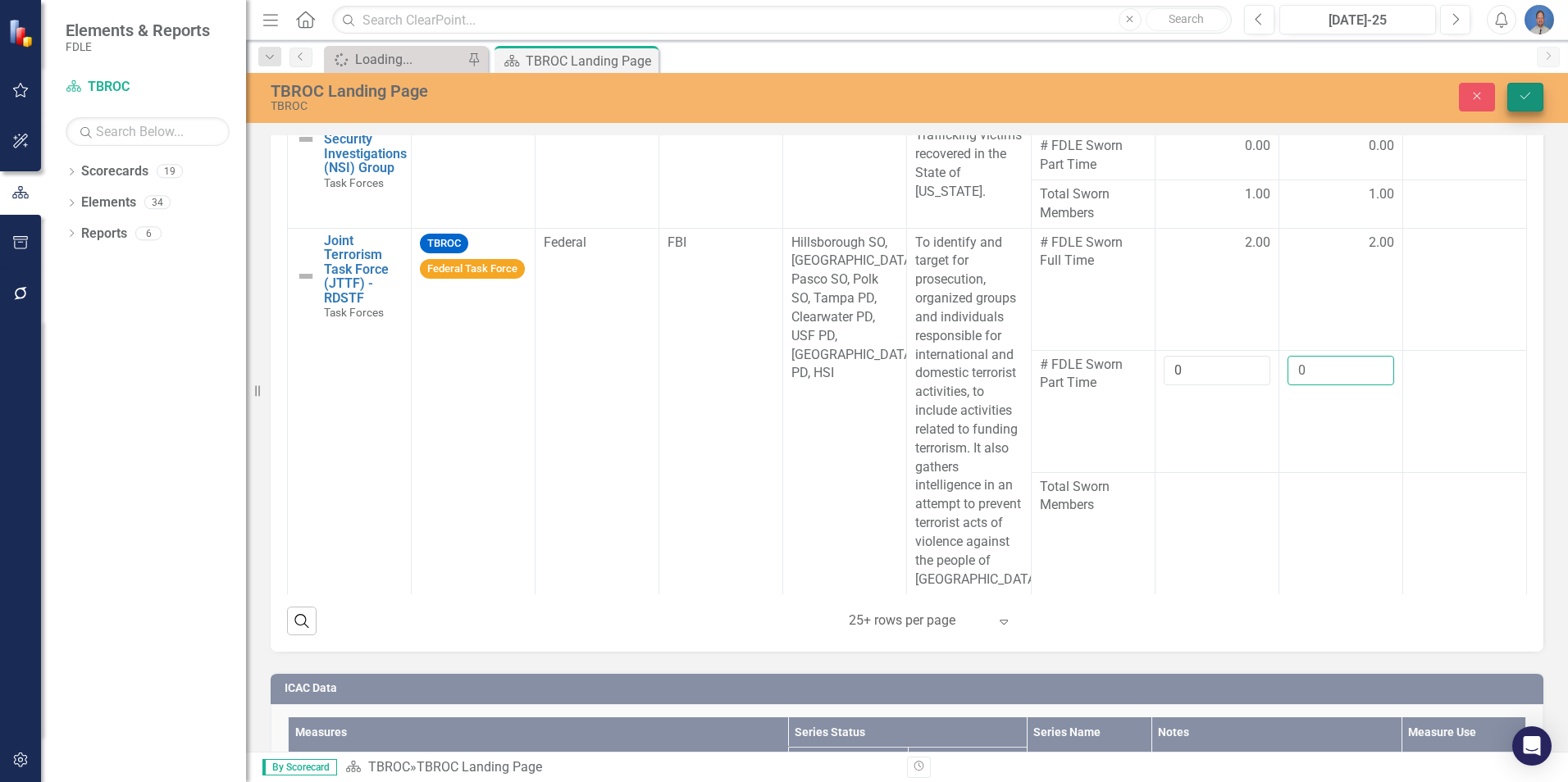
type input "0"
click at [1528, 94] on icon "Save" at bounding box center [1526, 95] width 15 height 11
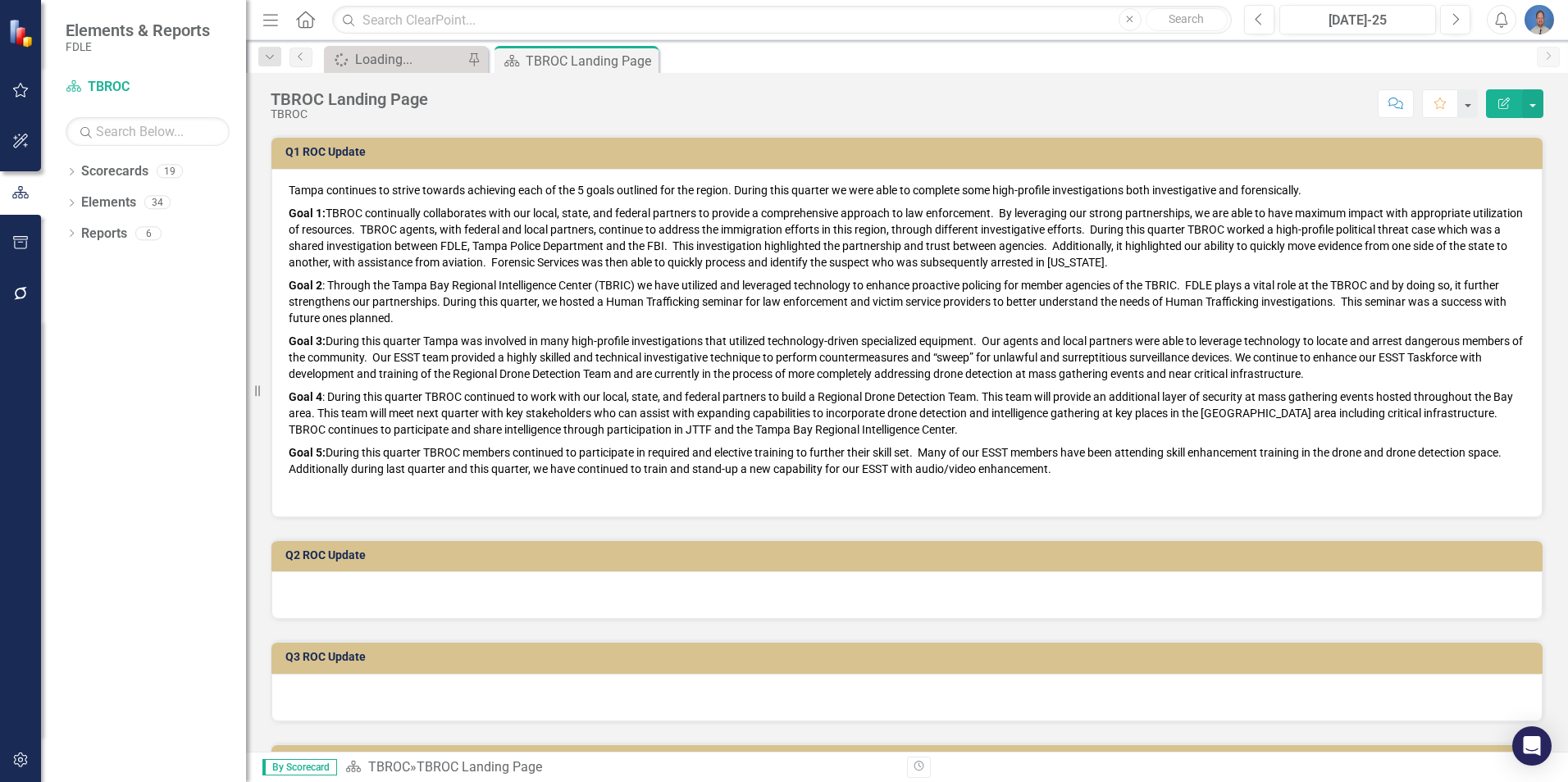
scroll to position [0, 0]
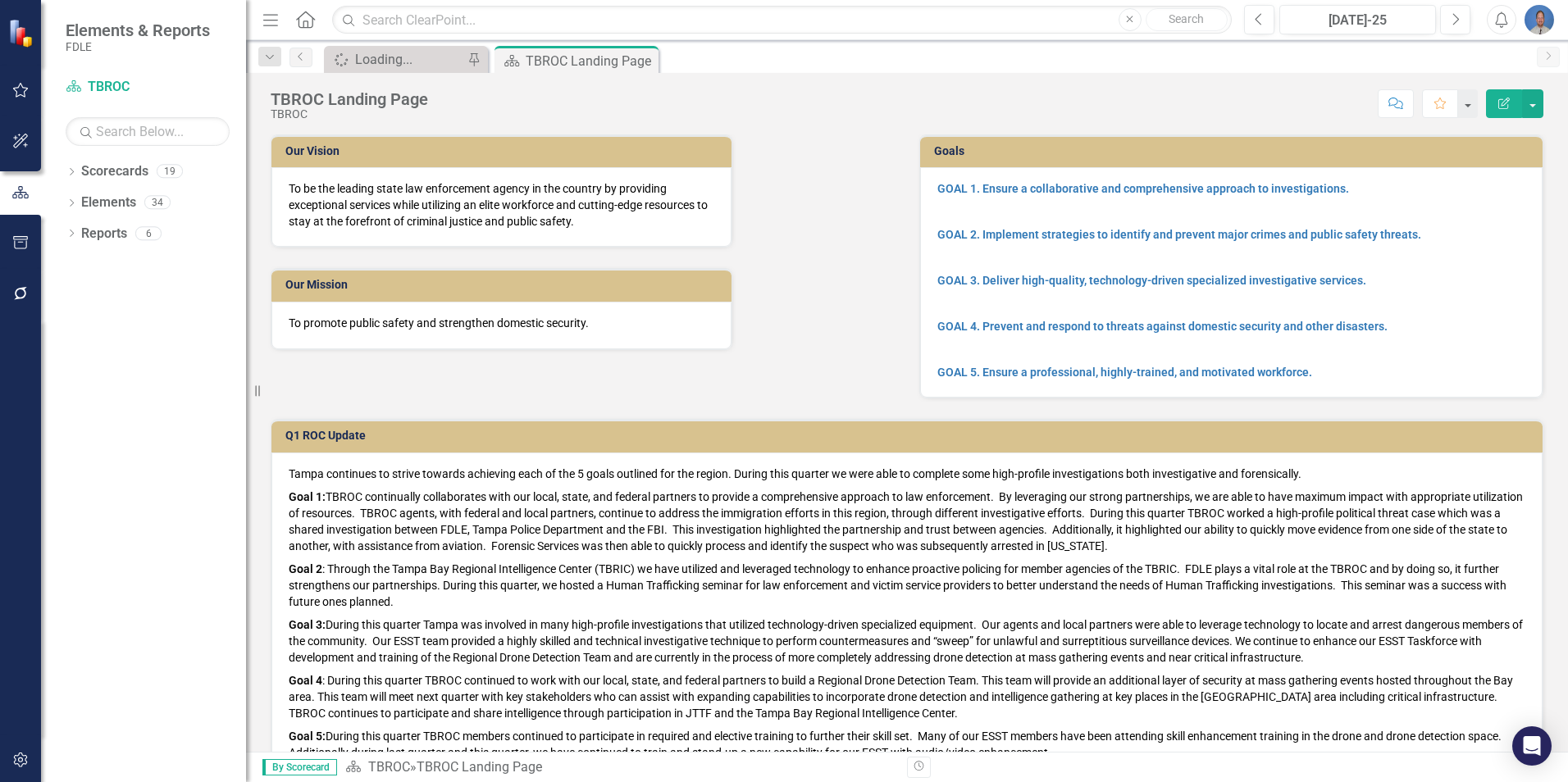
click at [1535, 23] on img "button" at bounding box center [1539, 20] width 29 height 29
click at [1471, 209] on link "Logout Log Out" at bounding box center [1489, 207] width 130 height 30
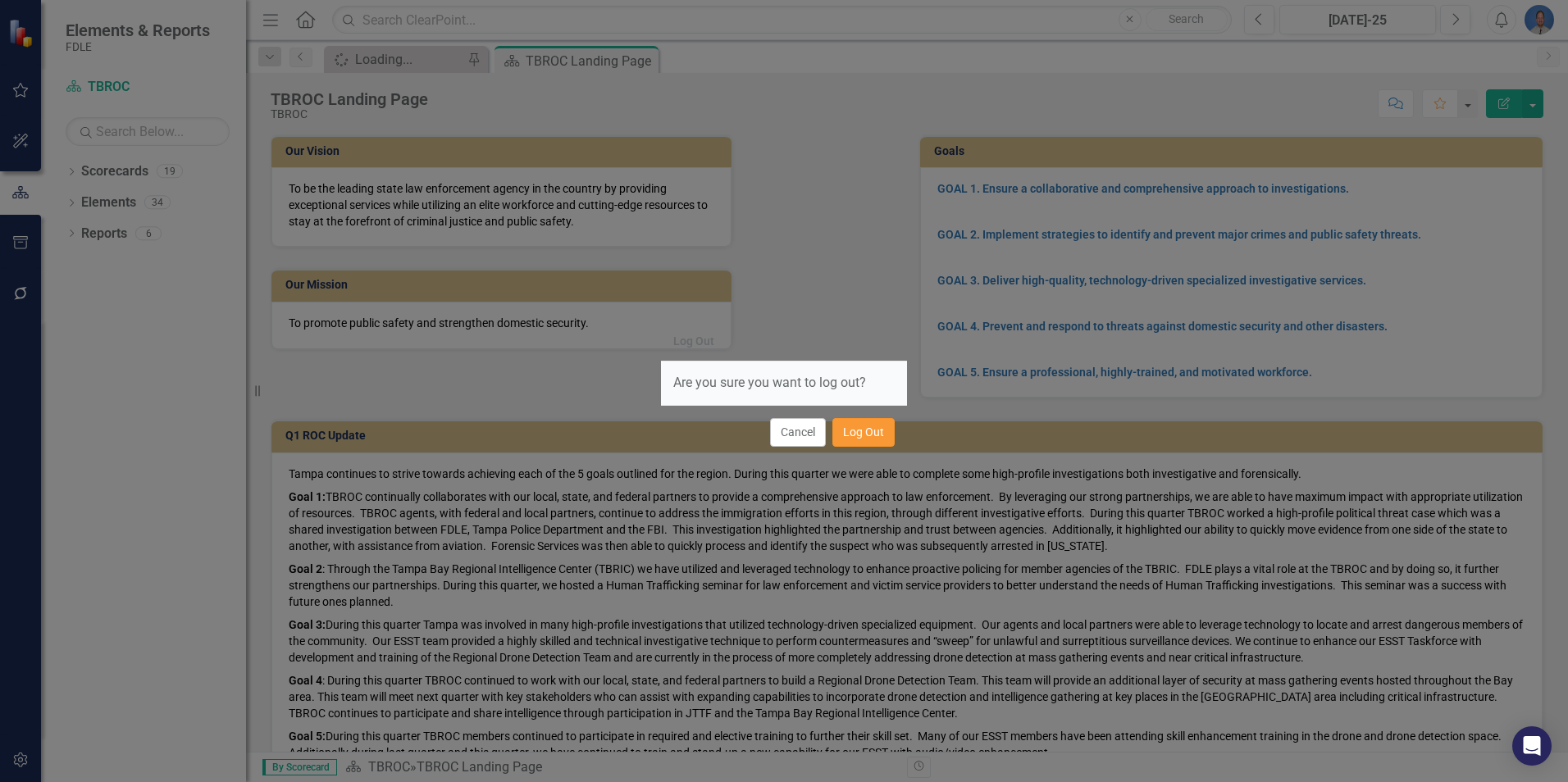
drag, startPoint x: 860, startPoint y: 434, endPoint x: 871, endPoint y: 439, distance: 12.1
click at [860, 433] on button "Log Out" at bounding box center [864, 432] width 62 height 29
